Goal: Task Accomplishment & Management: Complete application form

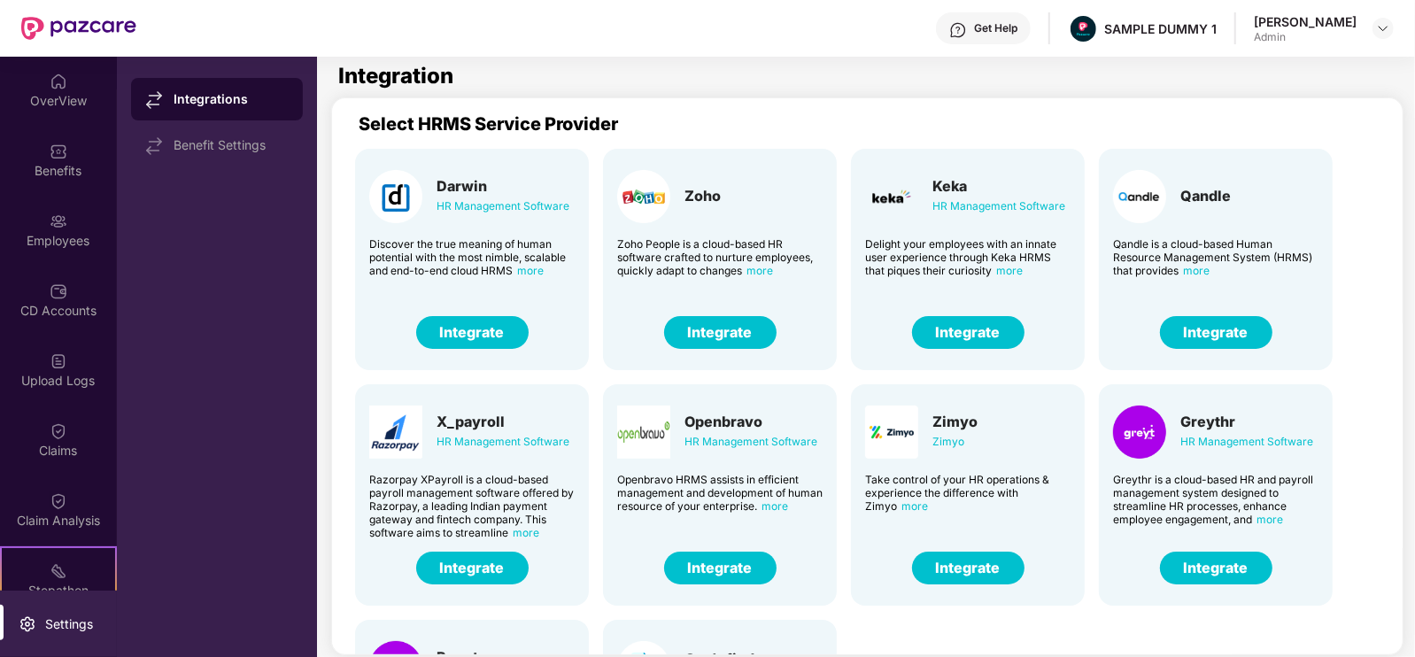
click at [1376, 38] on div at bounding box center [1383, 28] width 21 height 21
click at [1383, 28] on img at bounding box center [1383, 28] width 14 height 14
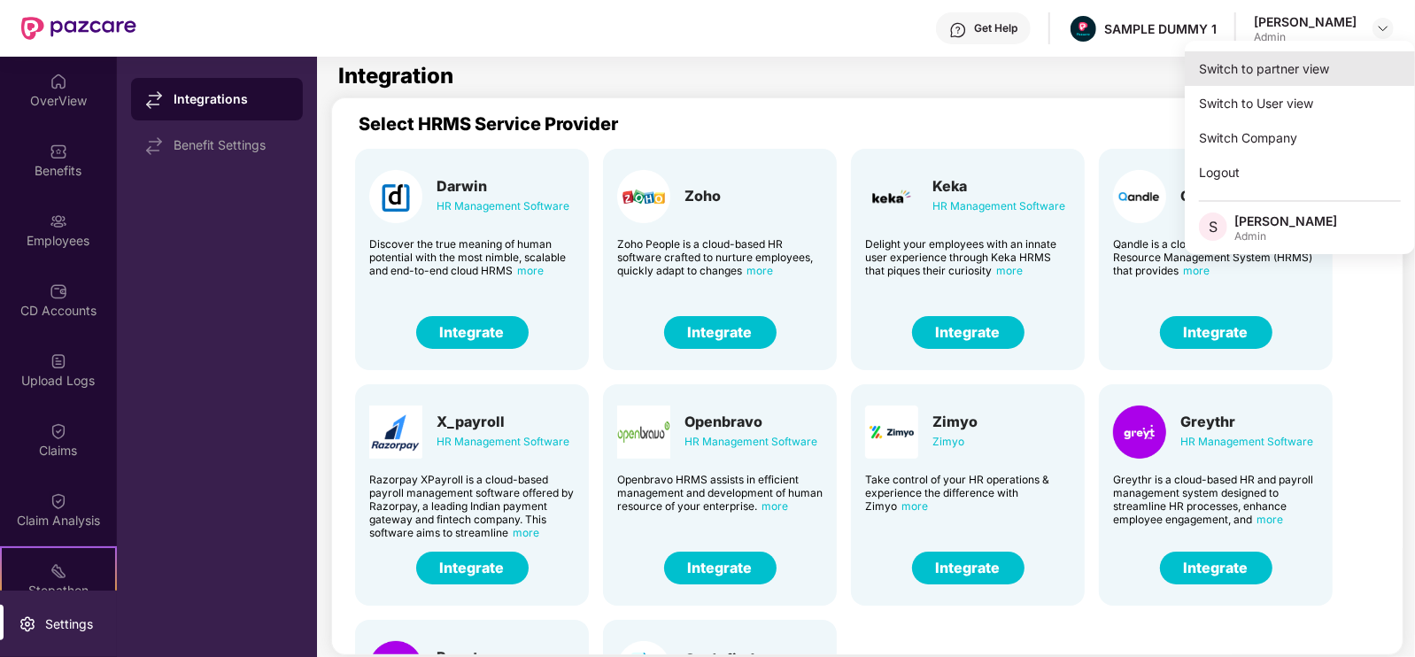
click at [1307, 73] on div "Switch to partner view" at bounding box center [1300, 68] width 230 height 35
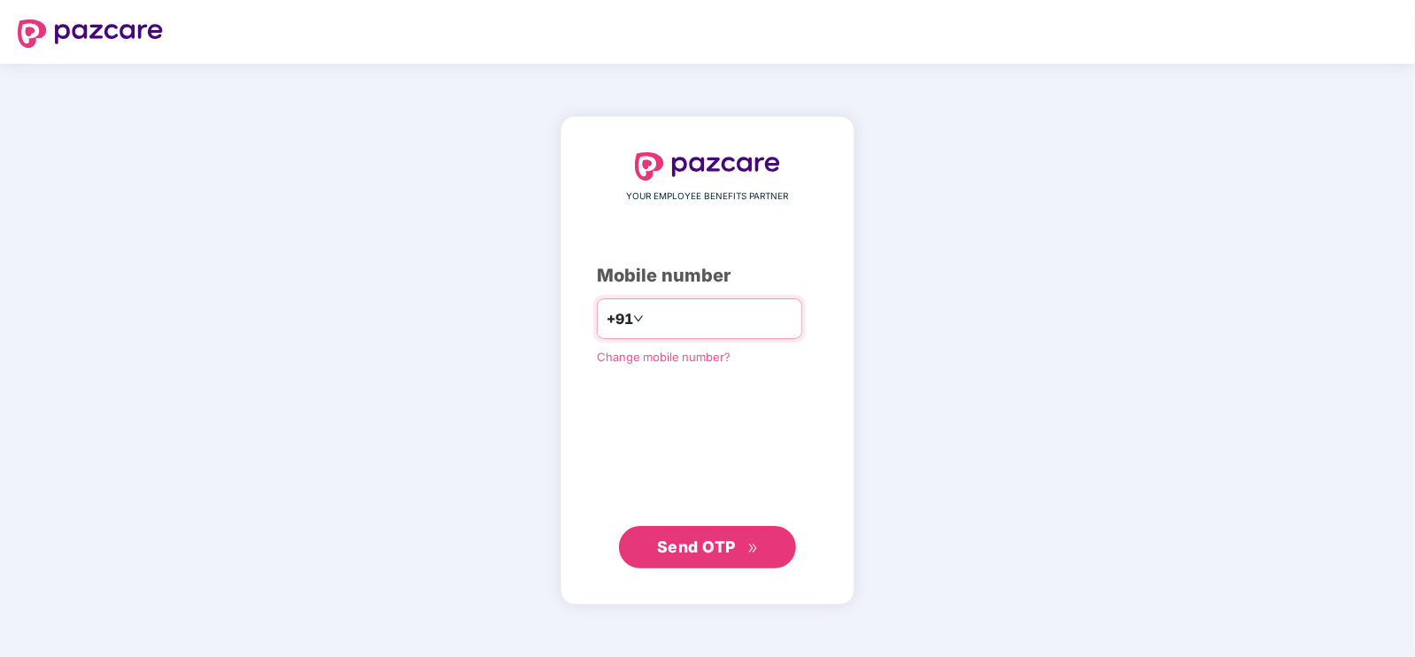
type input "**********"
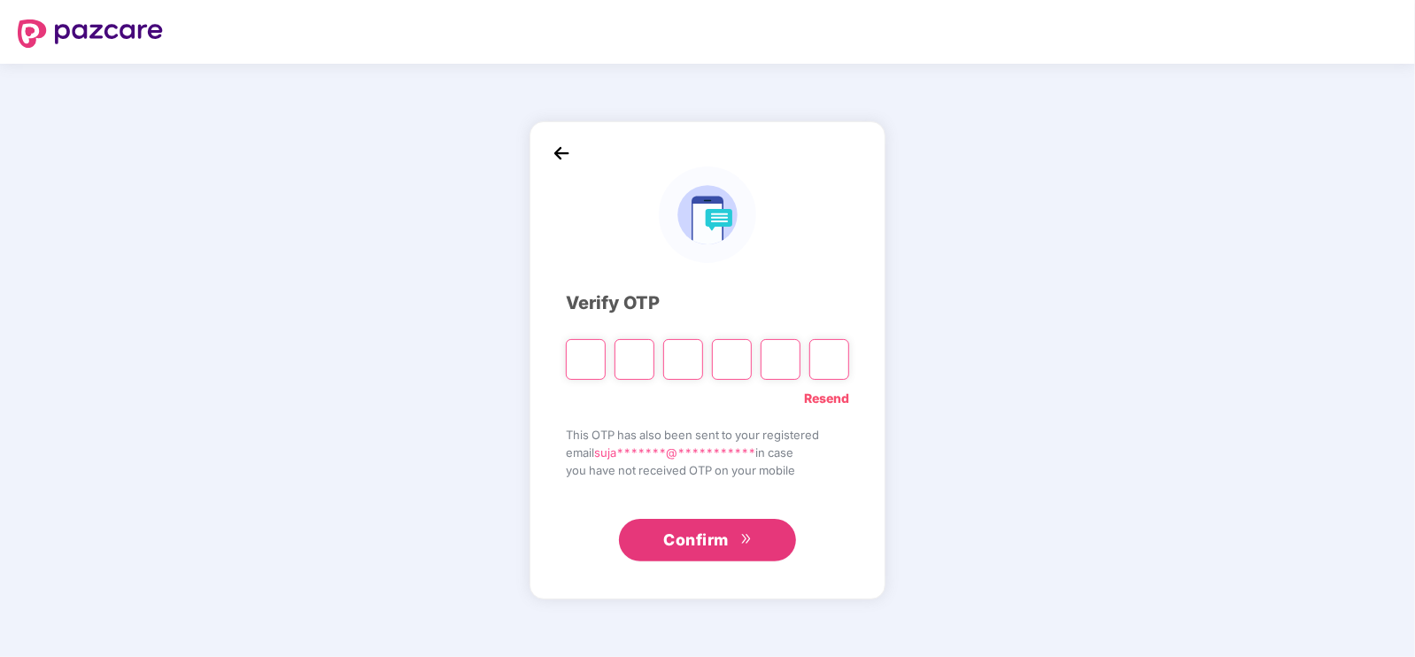
type input "*"
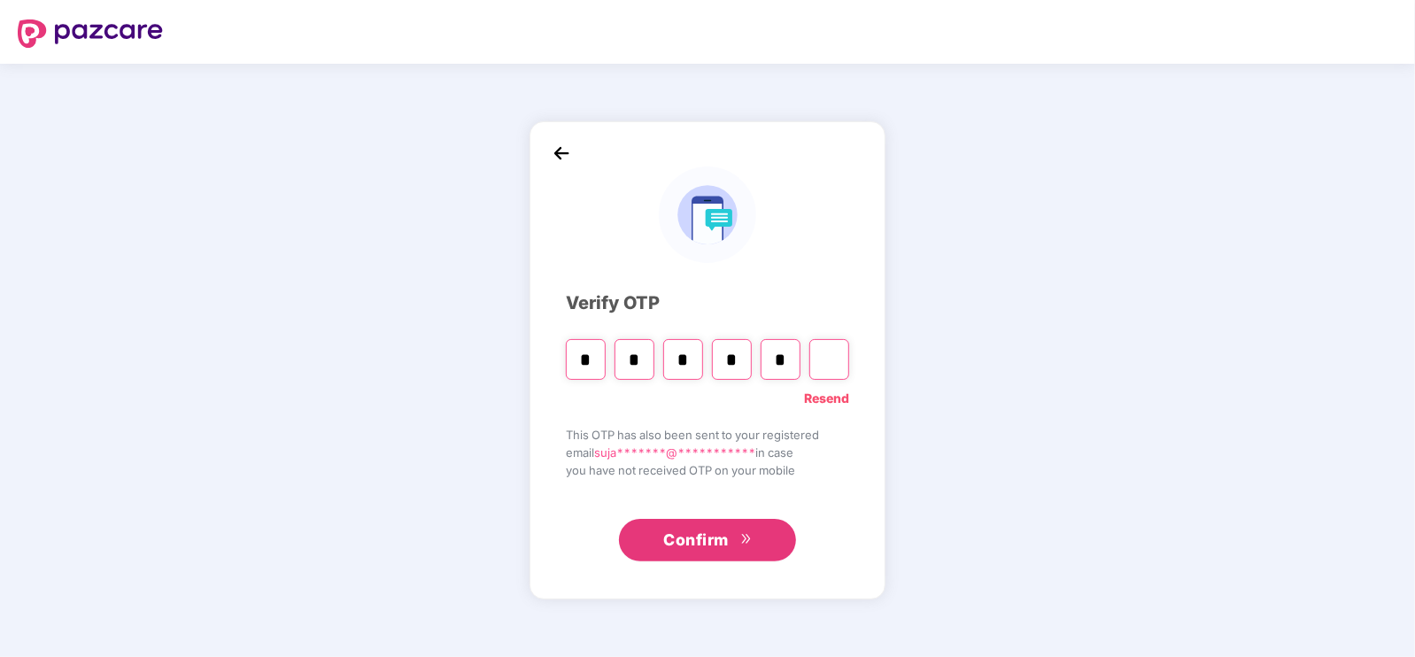
type input "*"
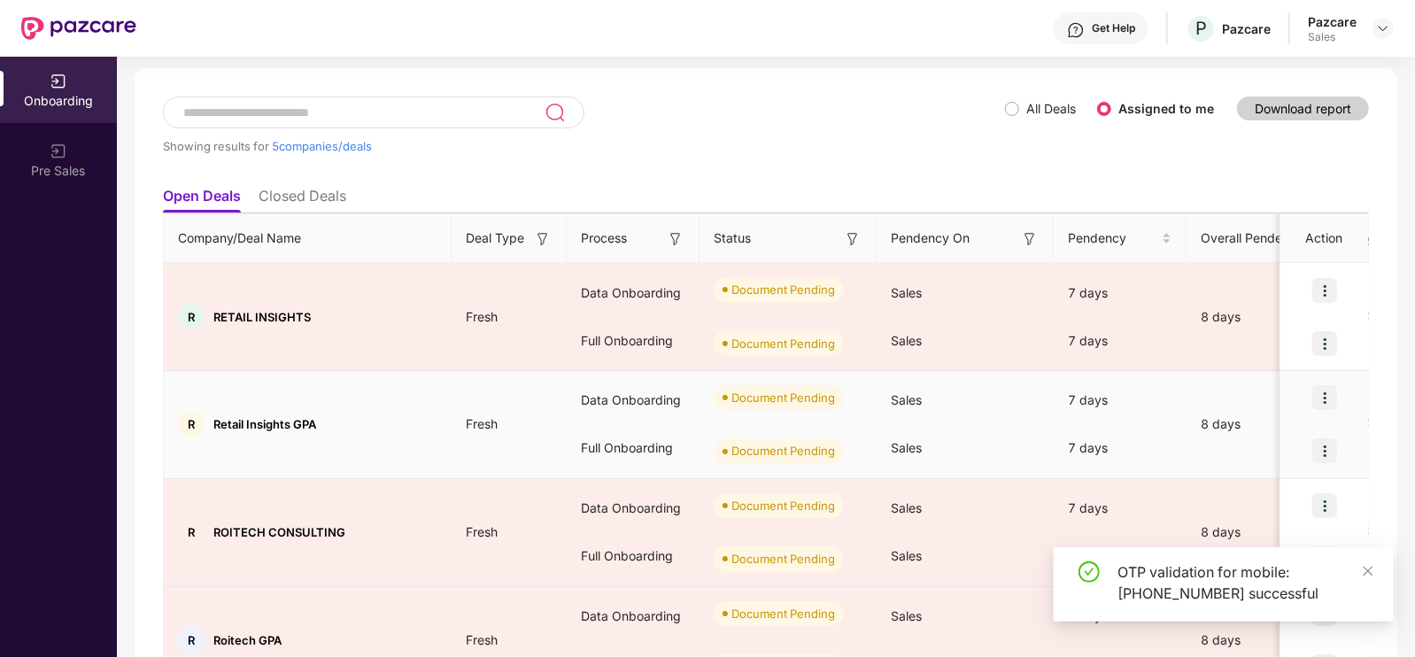
scroll to position [128, 0]
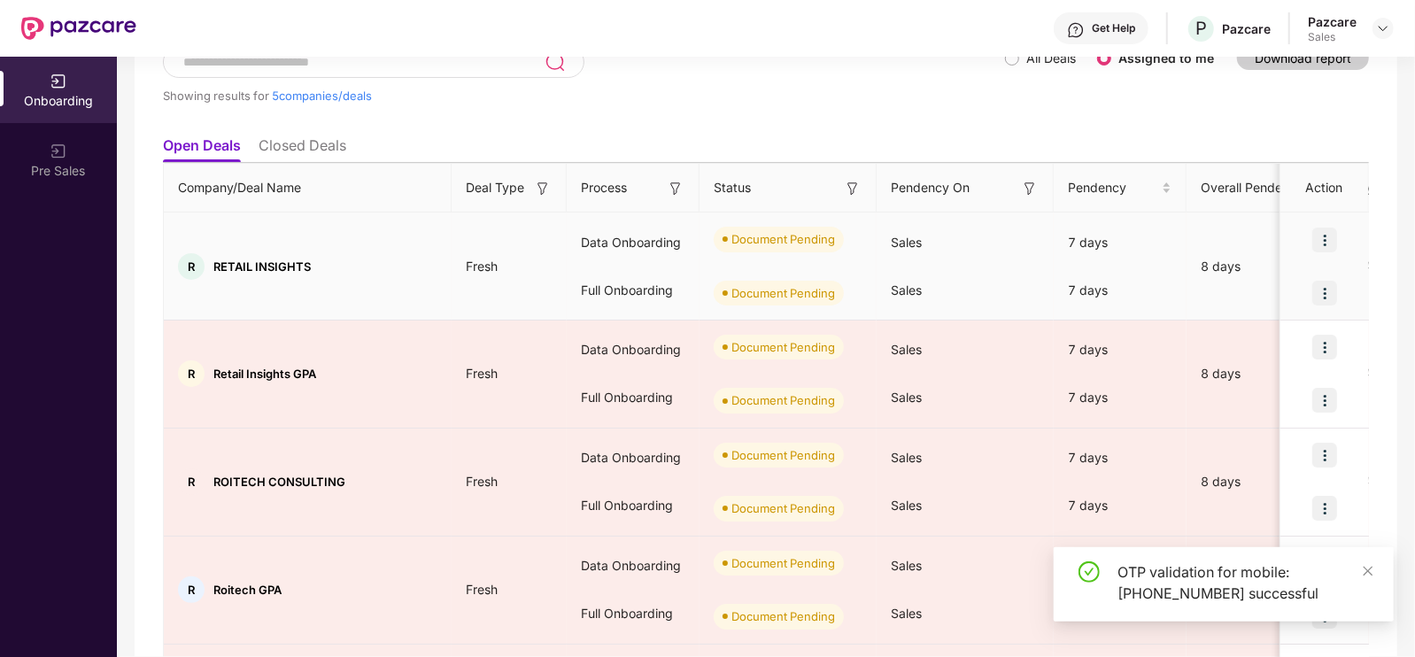
click at [1338, 229] on div at bounding box center [1325, 239] width 89 height 53
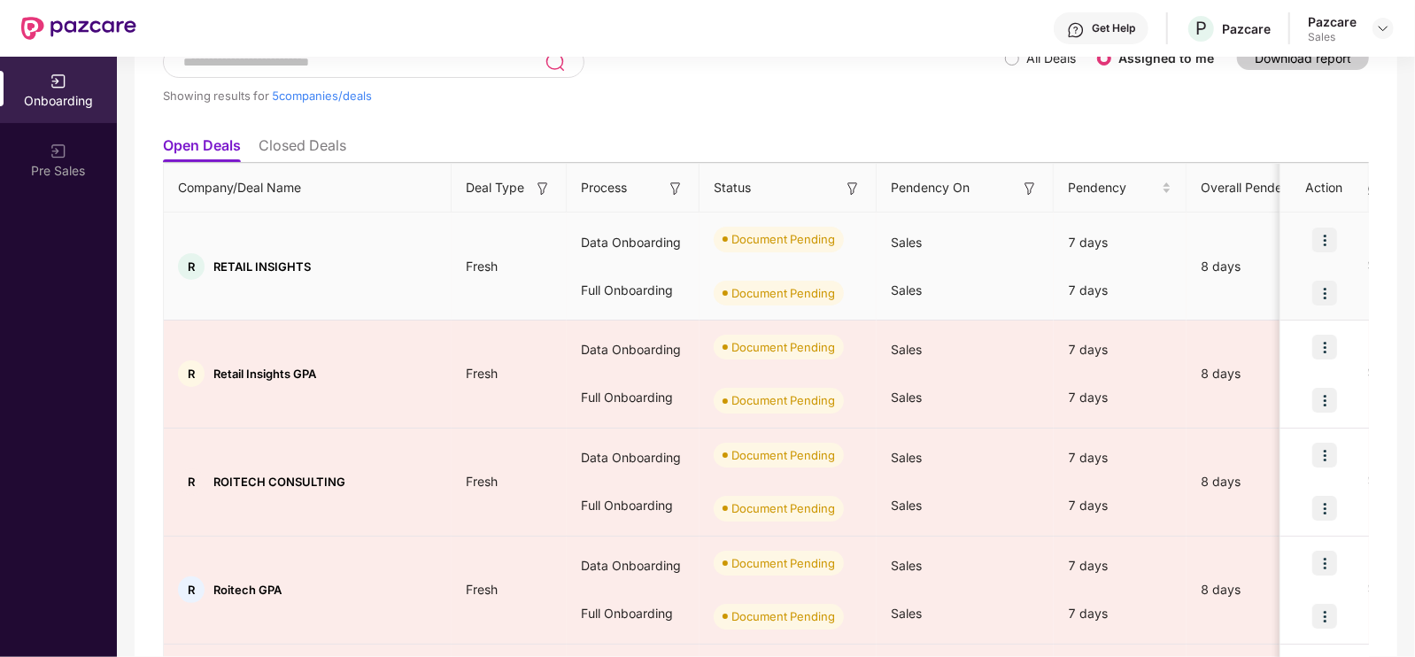
click at [1331, 236] on img at bounding box center [1325, 240] width 25 height 25
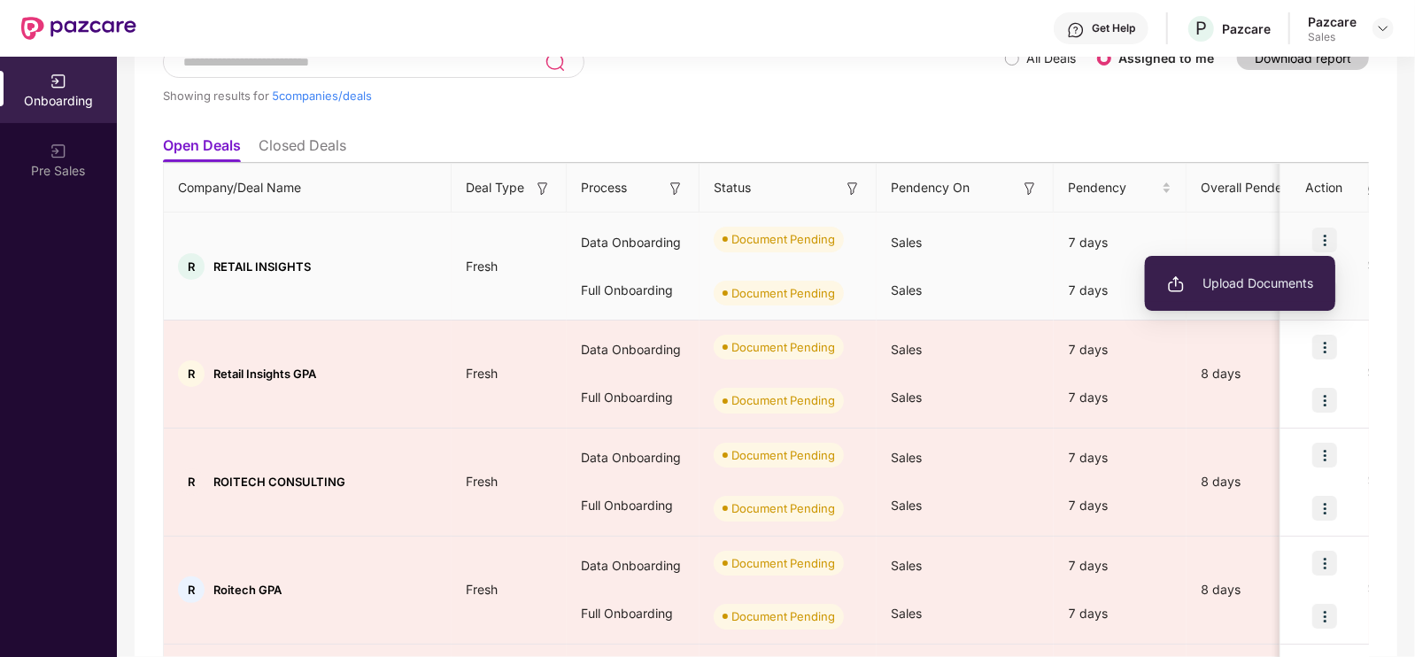
click at [1293, 270] on li "Upload Documents" at bounding box center [1240, 283] width 190 height 37
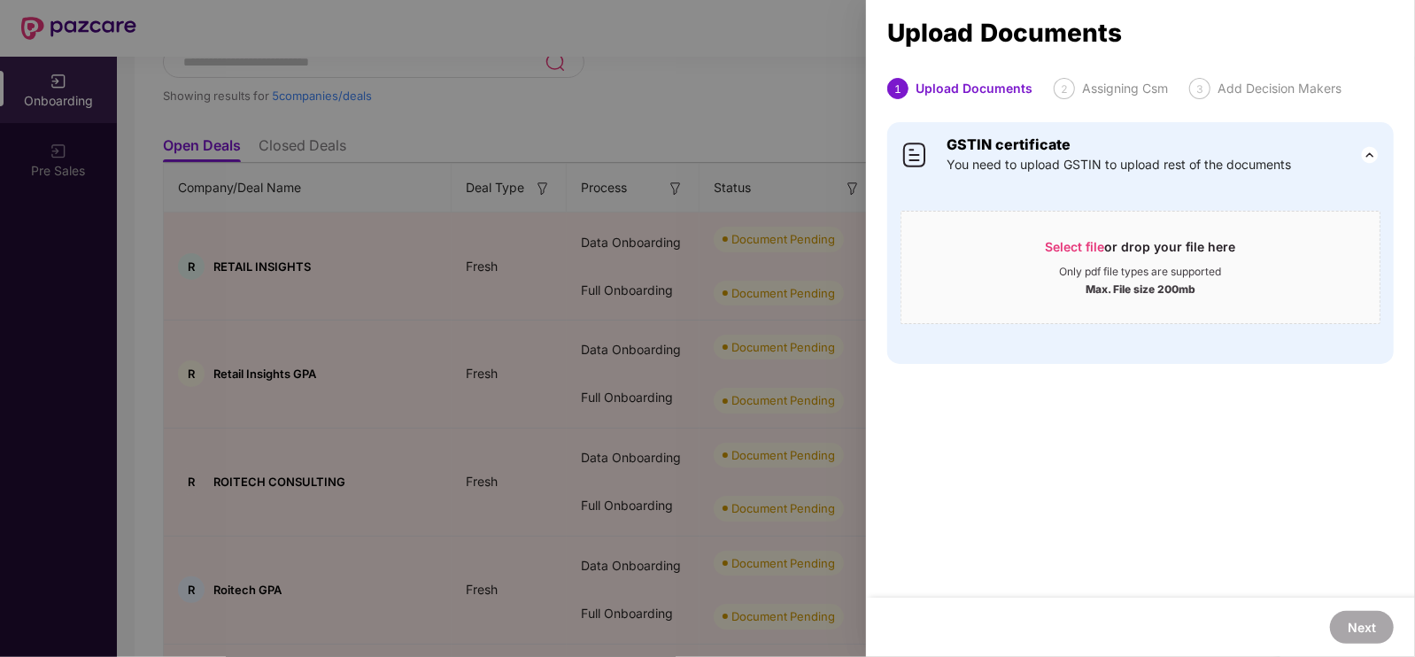
click at [779, 144] on div at bounding box center [707, 328] width 1415 height 657
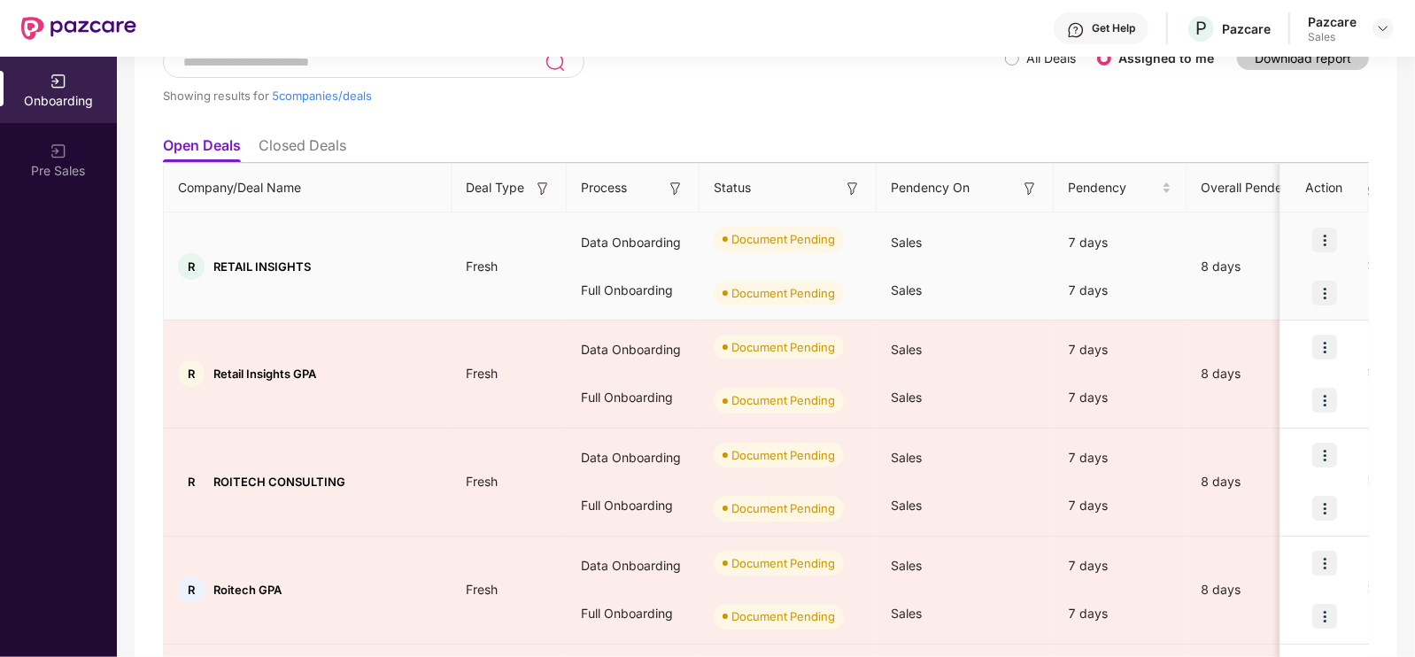
click at [1324, 240] on img at bounding box center [1325, 240] width 25 height 25
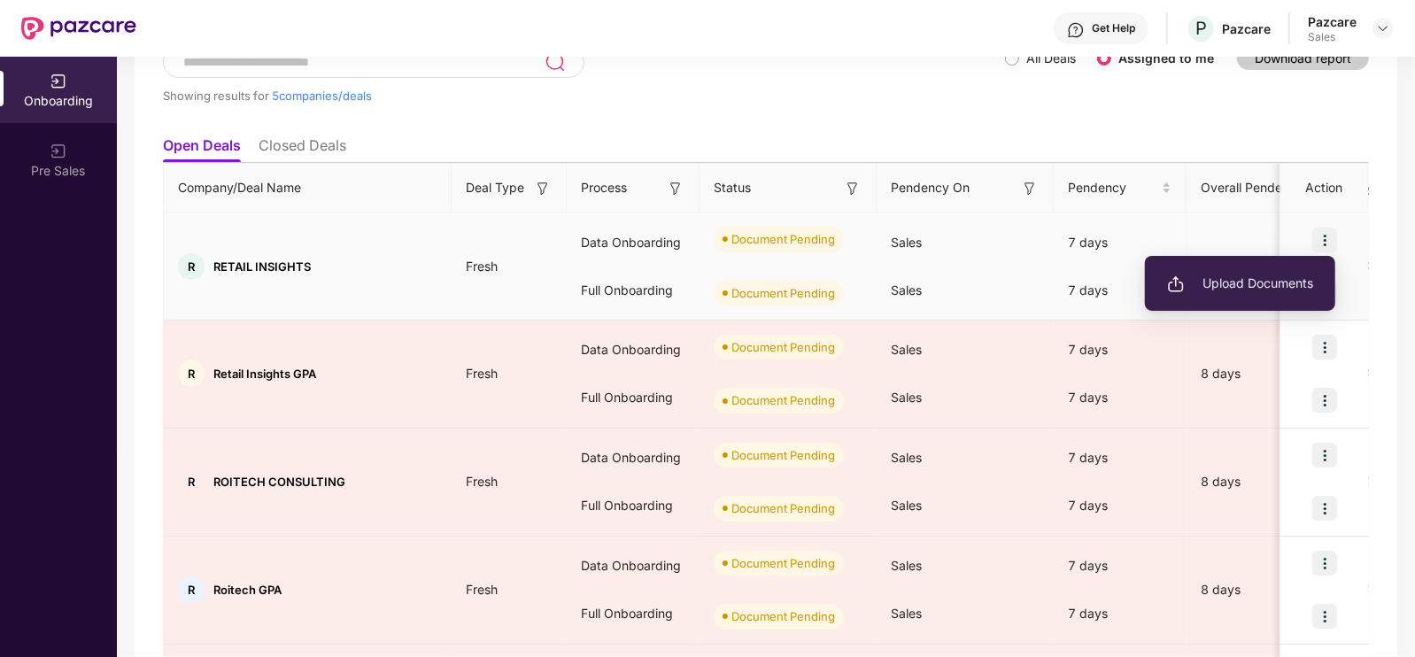
click at [1324, 240] on img at bounding box center [1325, 240] width 25 height 25
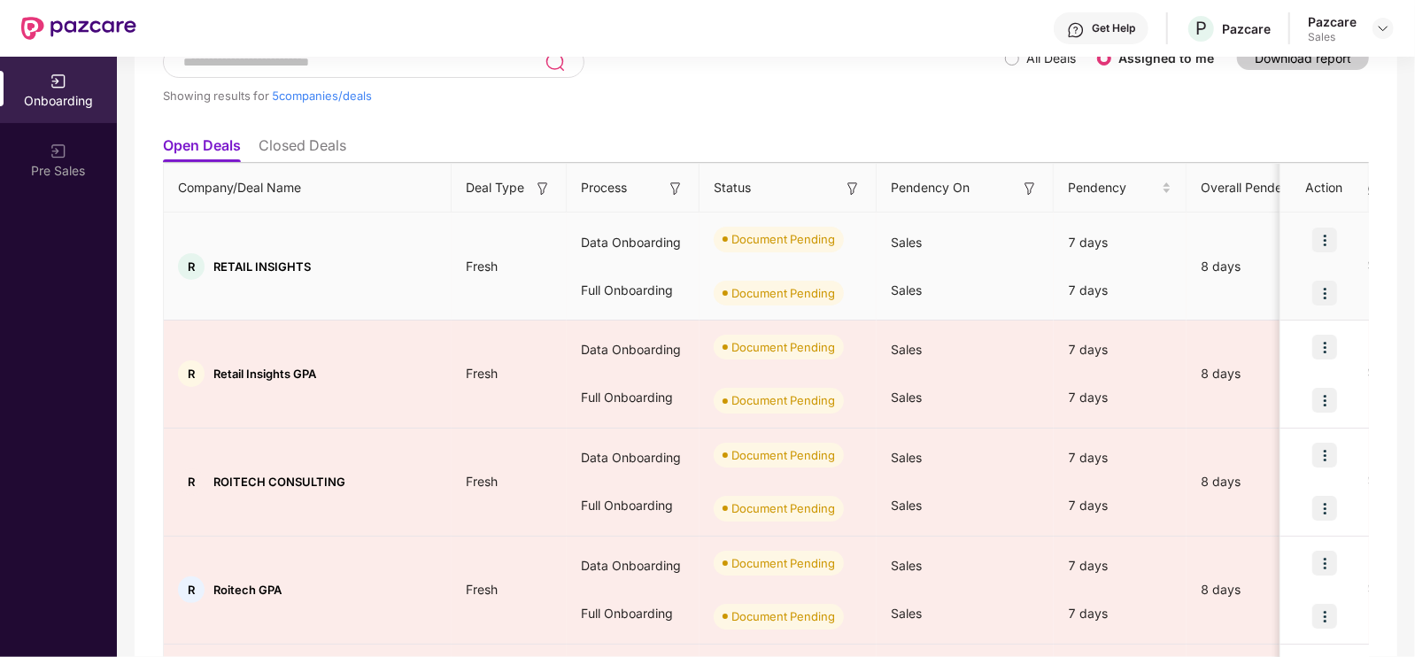
click at [1324, 238] on img at bounding box center [1325, 240] width 25 height 25
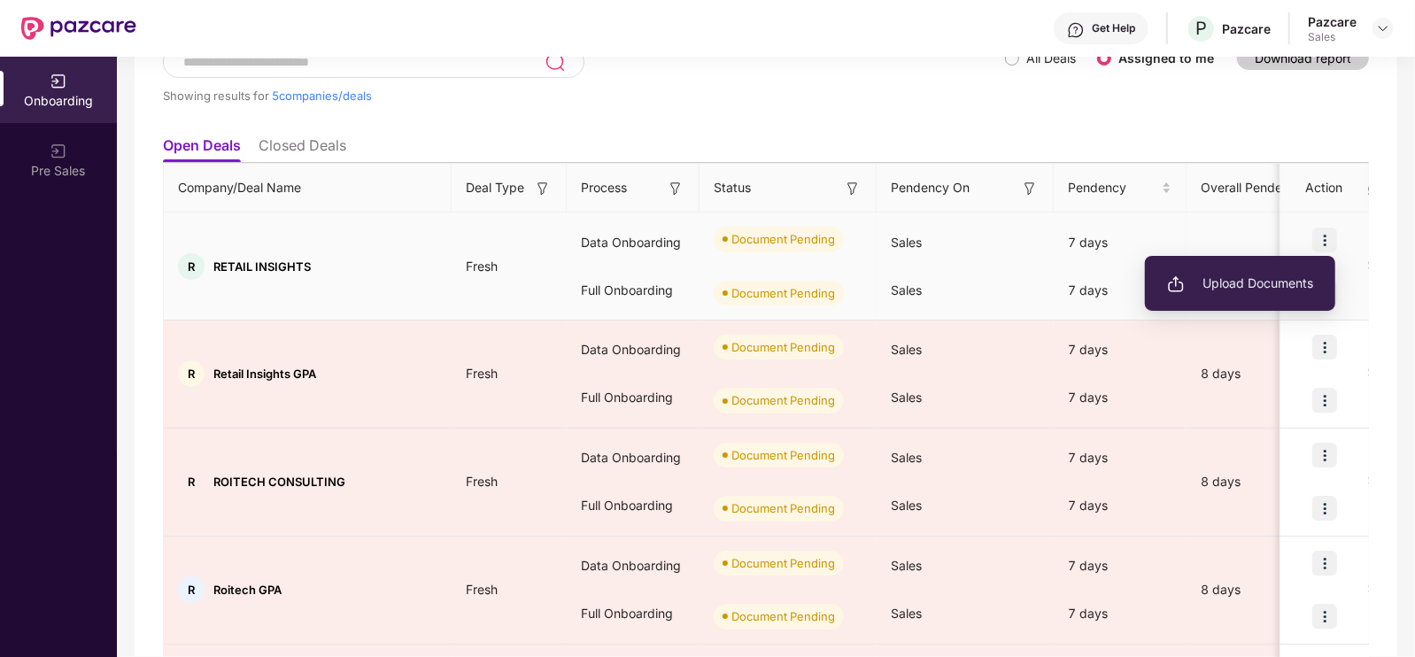
click at [1324, 238] on img at bounding box center [1325, 240] width 25 height 25
